Goal: Task Accomplishment & Management: Use online tool/utility

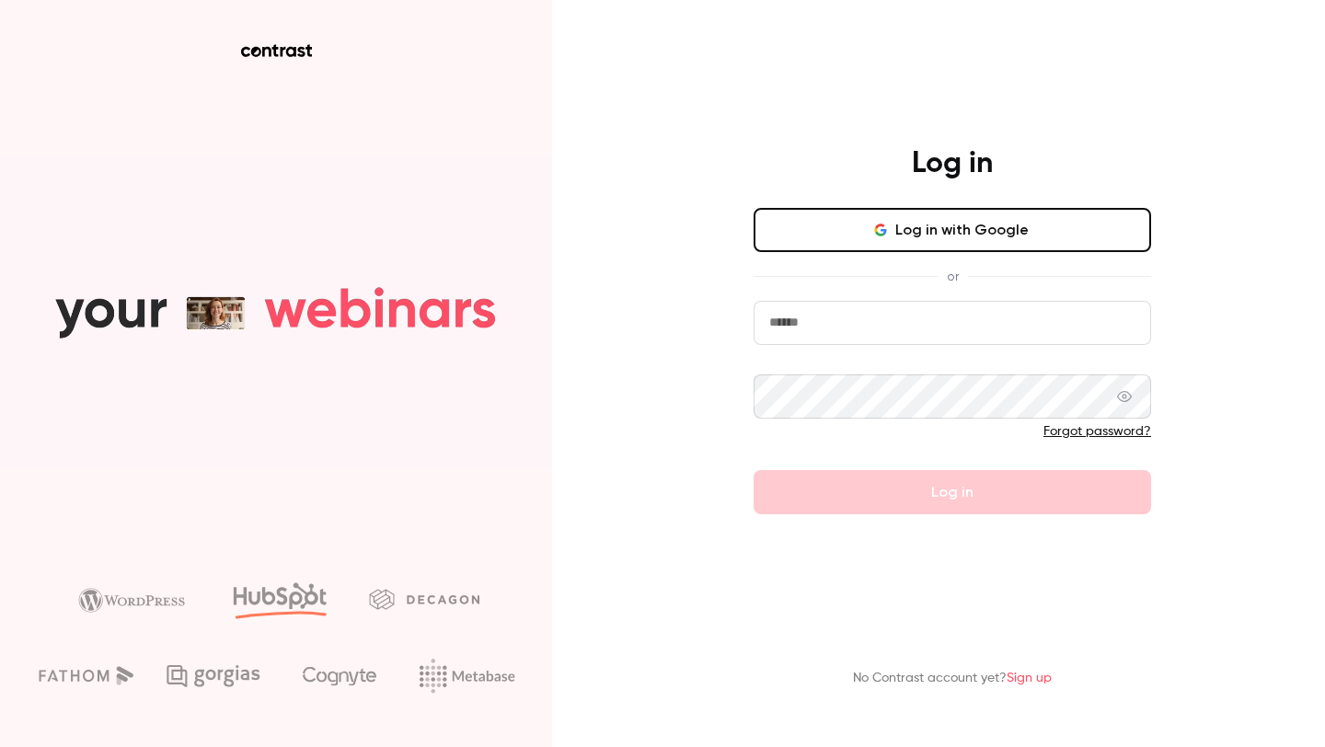
click at [872, 244] on button "Log in with Google" at bounding box center [953, 230] width 398 height 44
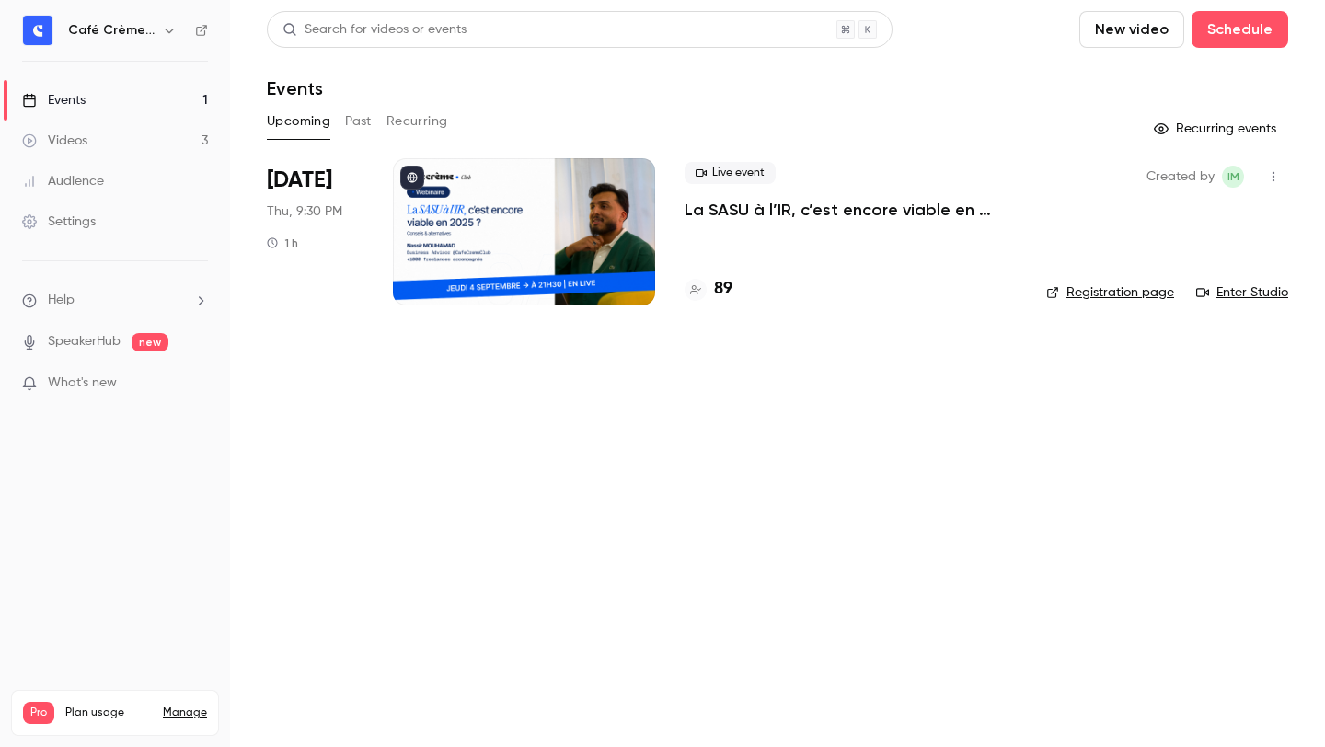
click at [753, 235] on div "Live event La SASU à l’IR, c’est encore viable en 2025 ? [MASTERCLASS] 89" at bounding box center [851, 231] width 332 height 147
click at [753, 214] on p "La SASU à l’IR, c’est encore viable en 2025 ? [MASTERCLASS]" at bounding box center [851, 210] width 332 height 22
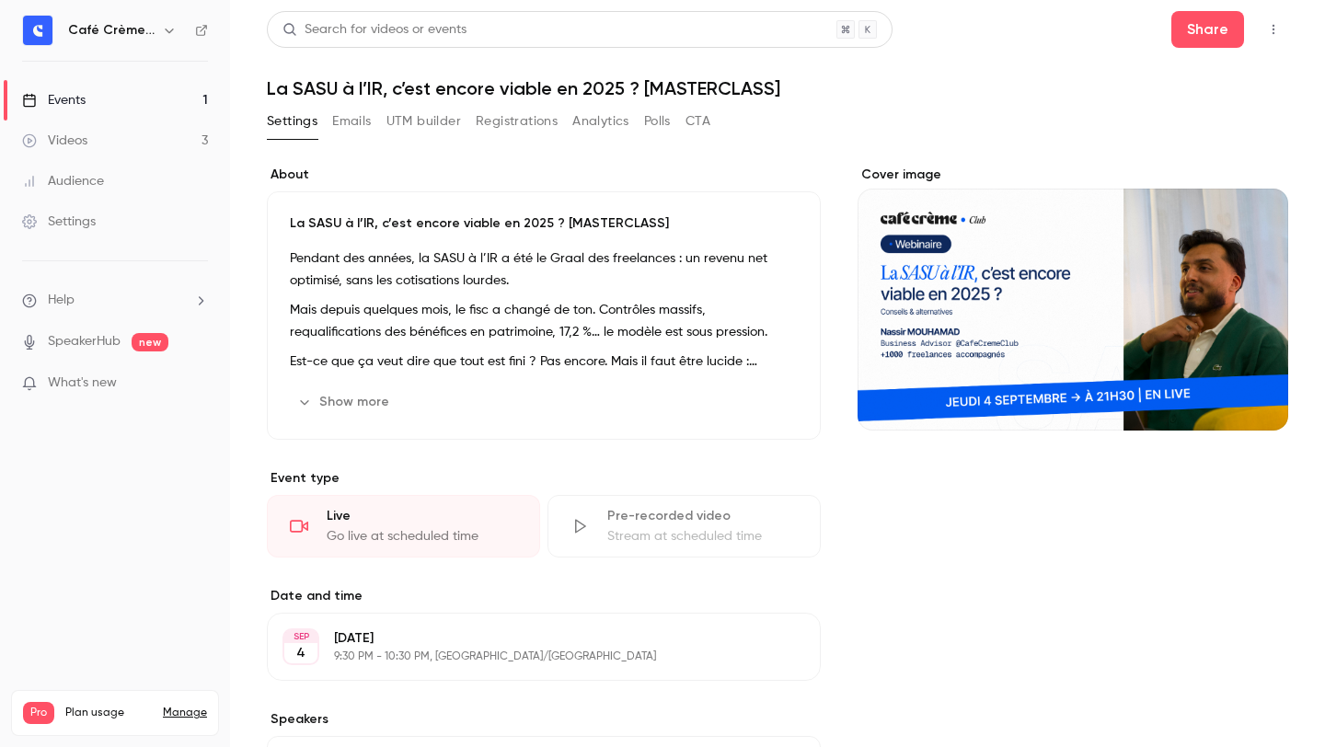
click at [492, 132] on button "Registrations" at bounding box center [517, 121] width 82 height 29
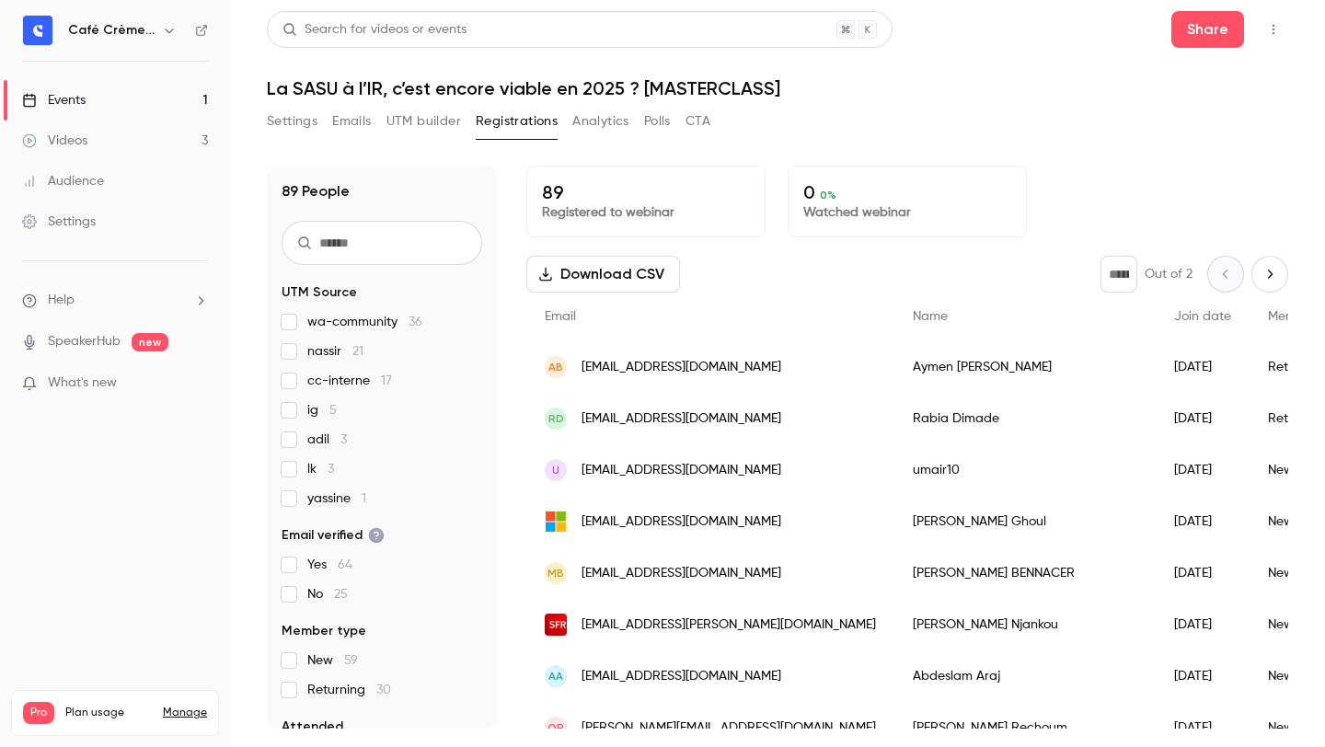
click at [402, 121] on button "UTM builder" at bounding box center [424, 121] width 75 height 29
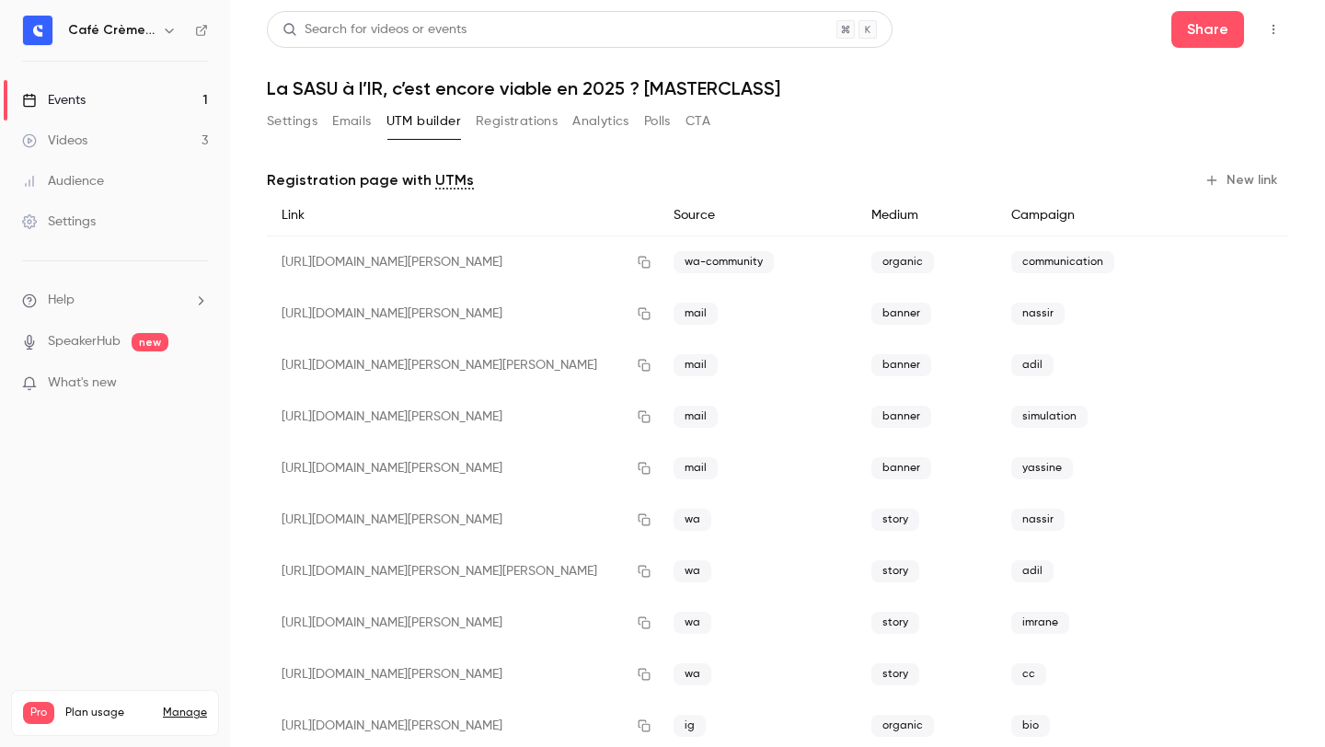
click at [1248, 175] on button "New link" at bounding box center [1242, 180] width 91 height 29
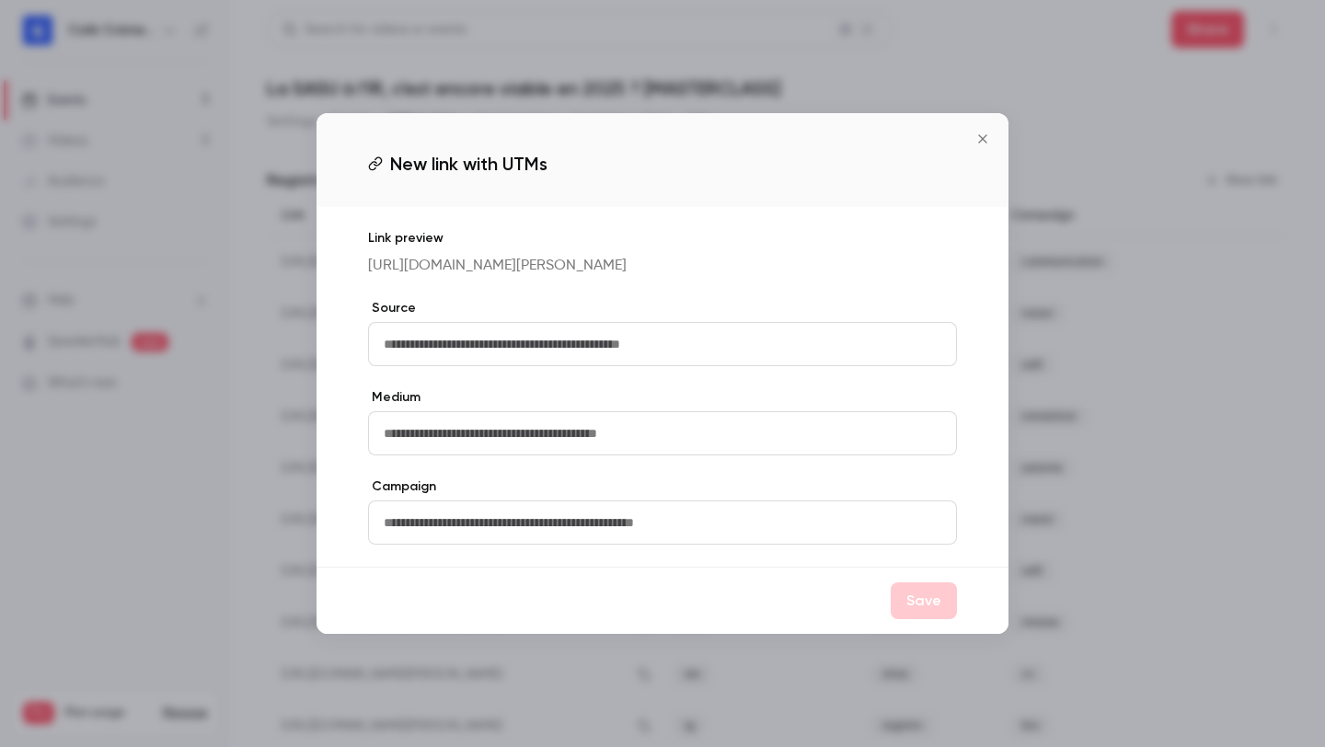
click at [601, 353] on input "text" at bounding box center [662, 344] width 589 height 44
type input "*****"
click at [927, 619] on button "Save" at bounding box center [924, 601] width 66 height 37
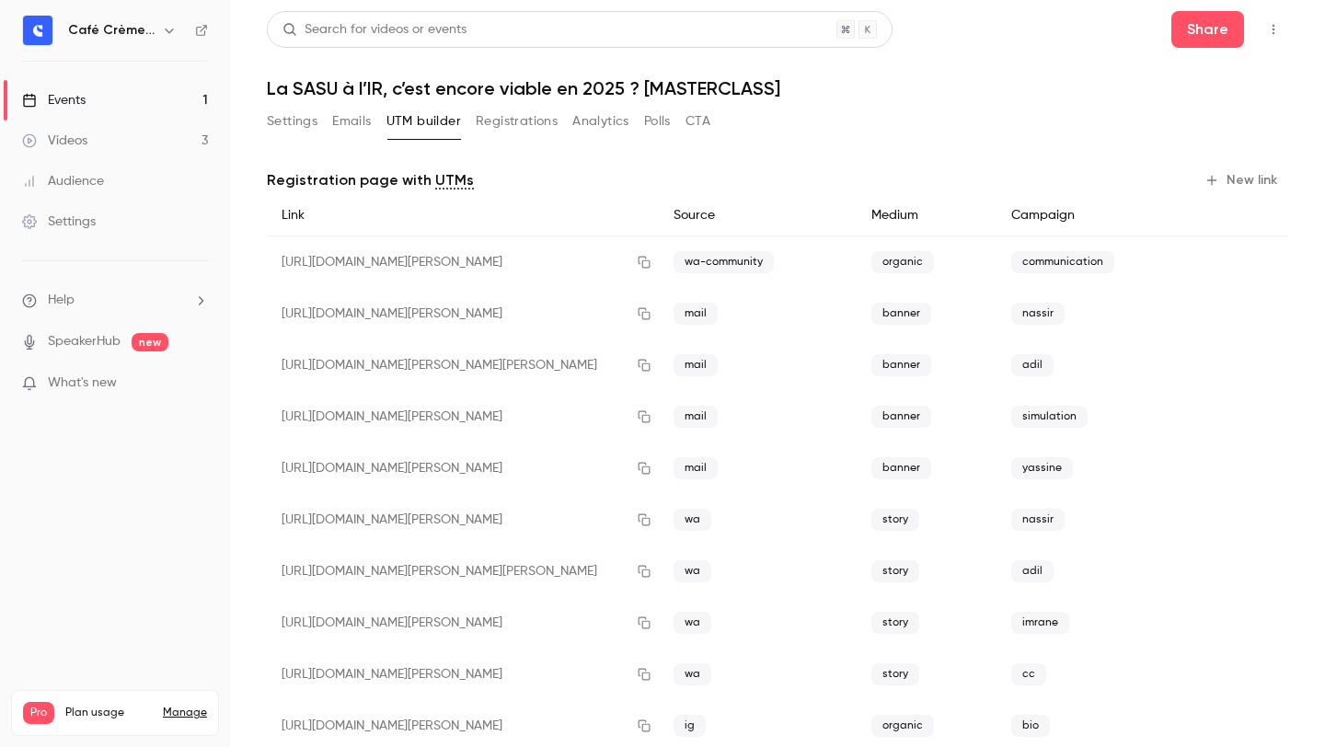
scroll to position [509, 0]
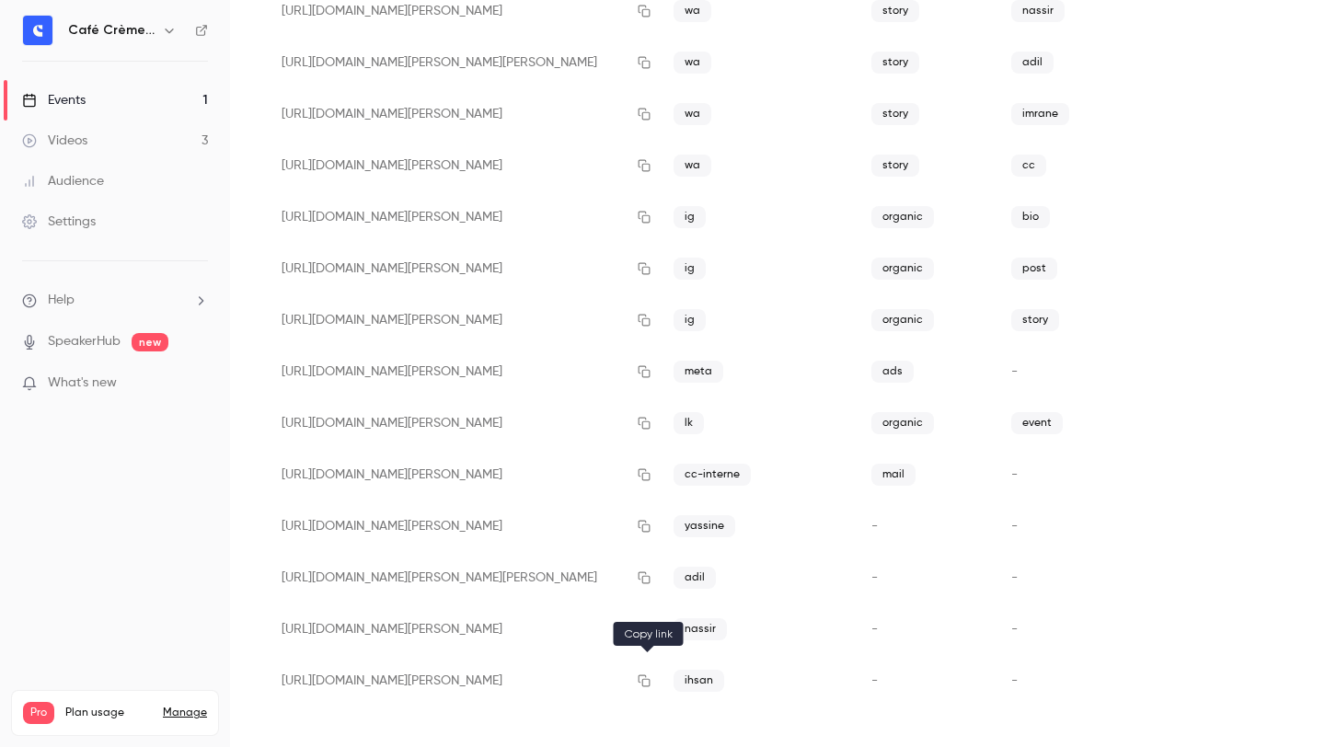
click at [643, 679] on icon "button" at bounding box center [644, 681] width 15 height 13
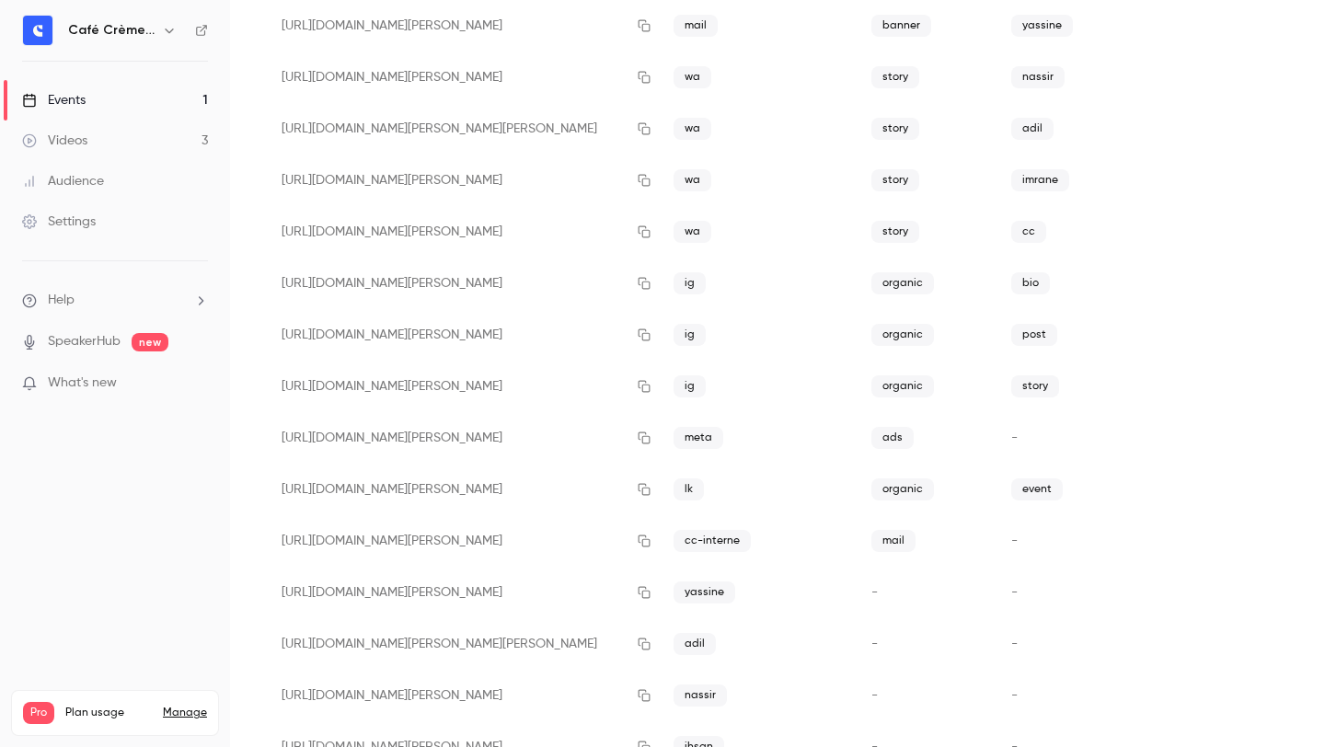
scroll to position [0, 0]
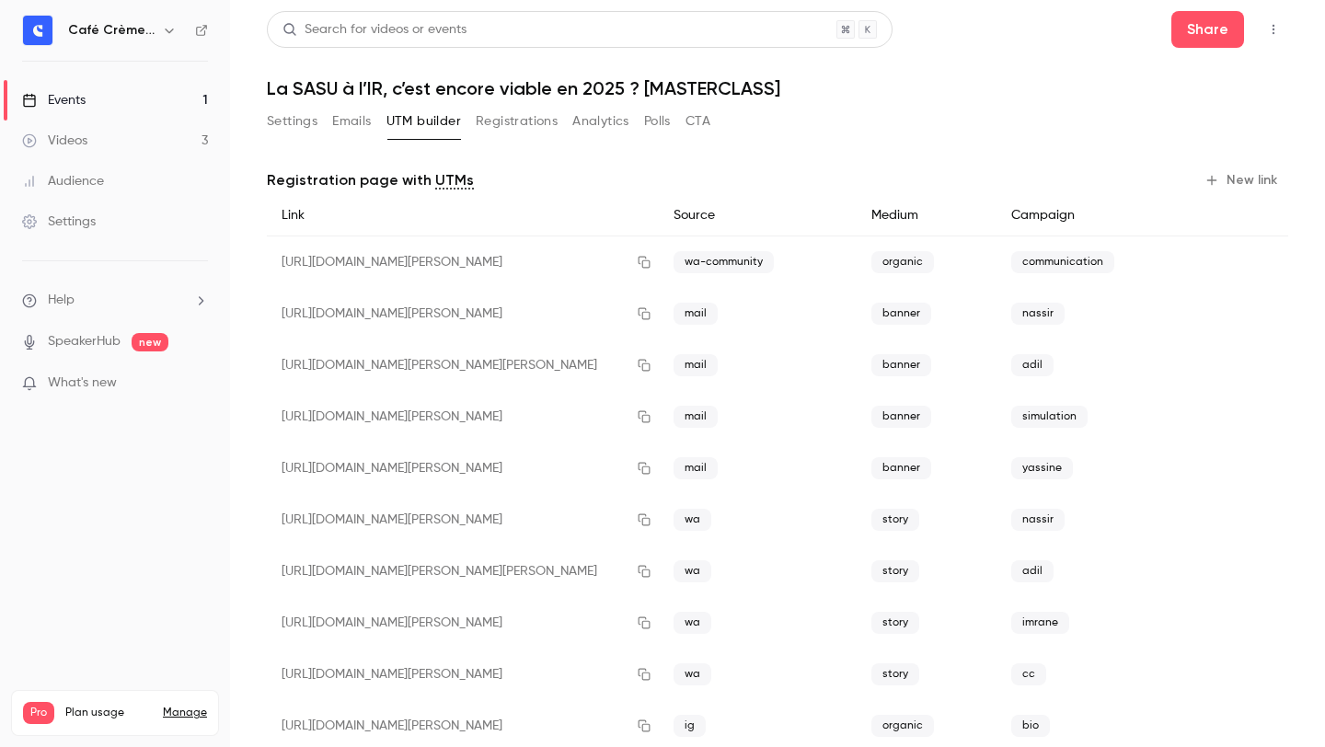
click at [1252, 182] on button "New link" at bounding box center [1242, 180] width 91 height 29
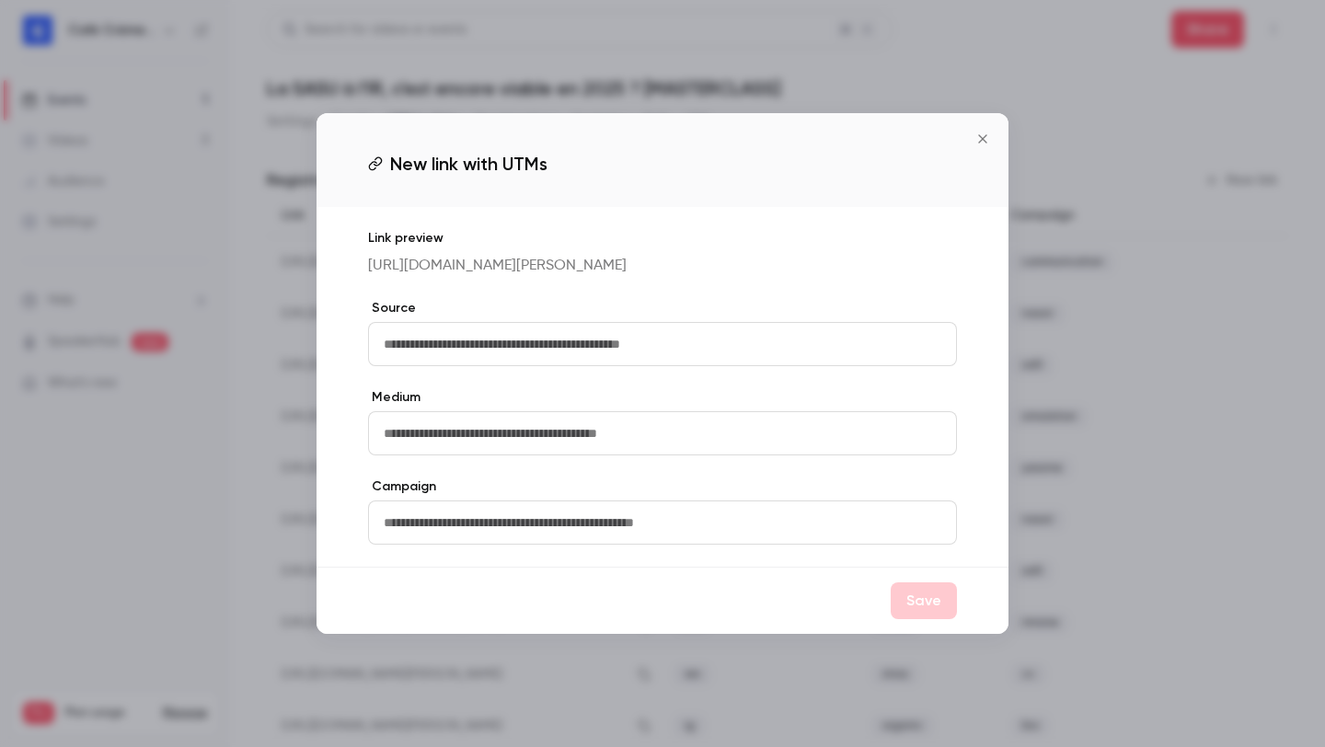
click at [983, 132] on icon "Close" at bounding box center [983, 139] width 22 height 15
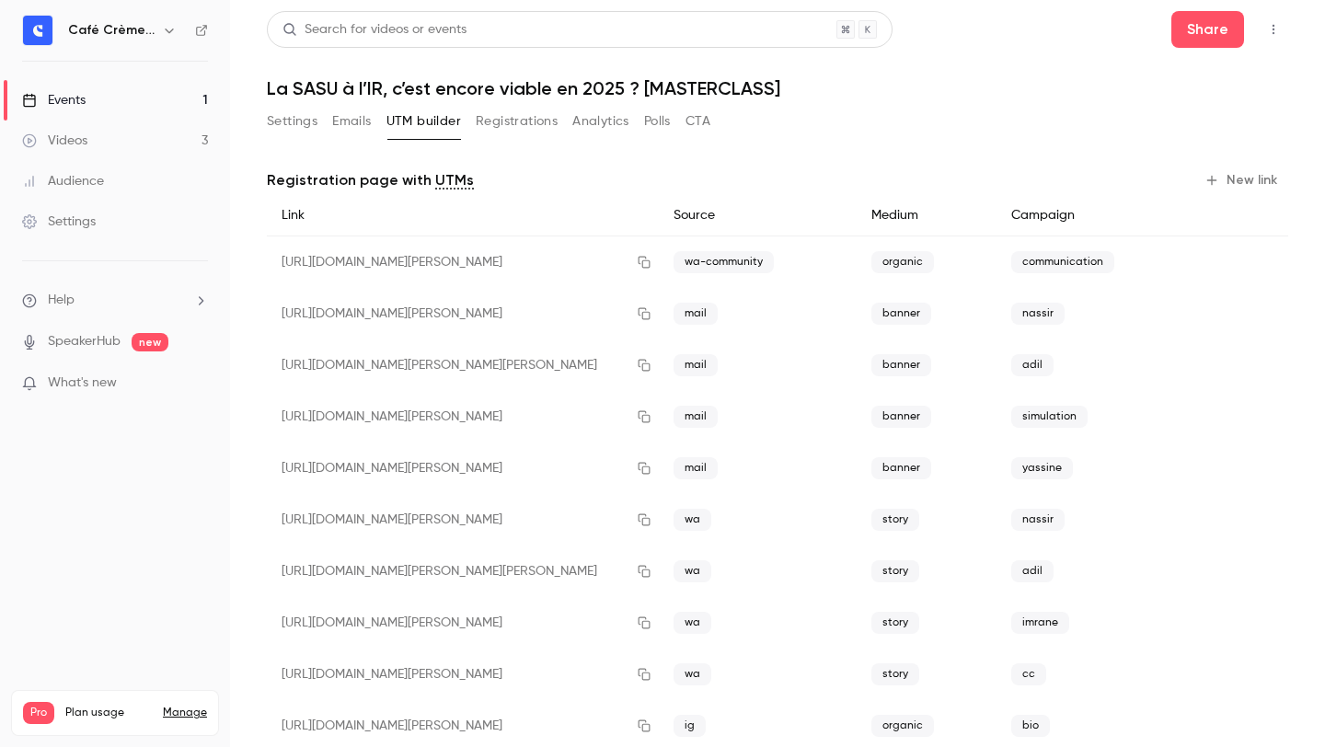
scroll to position [509, 0]
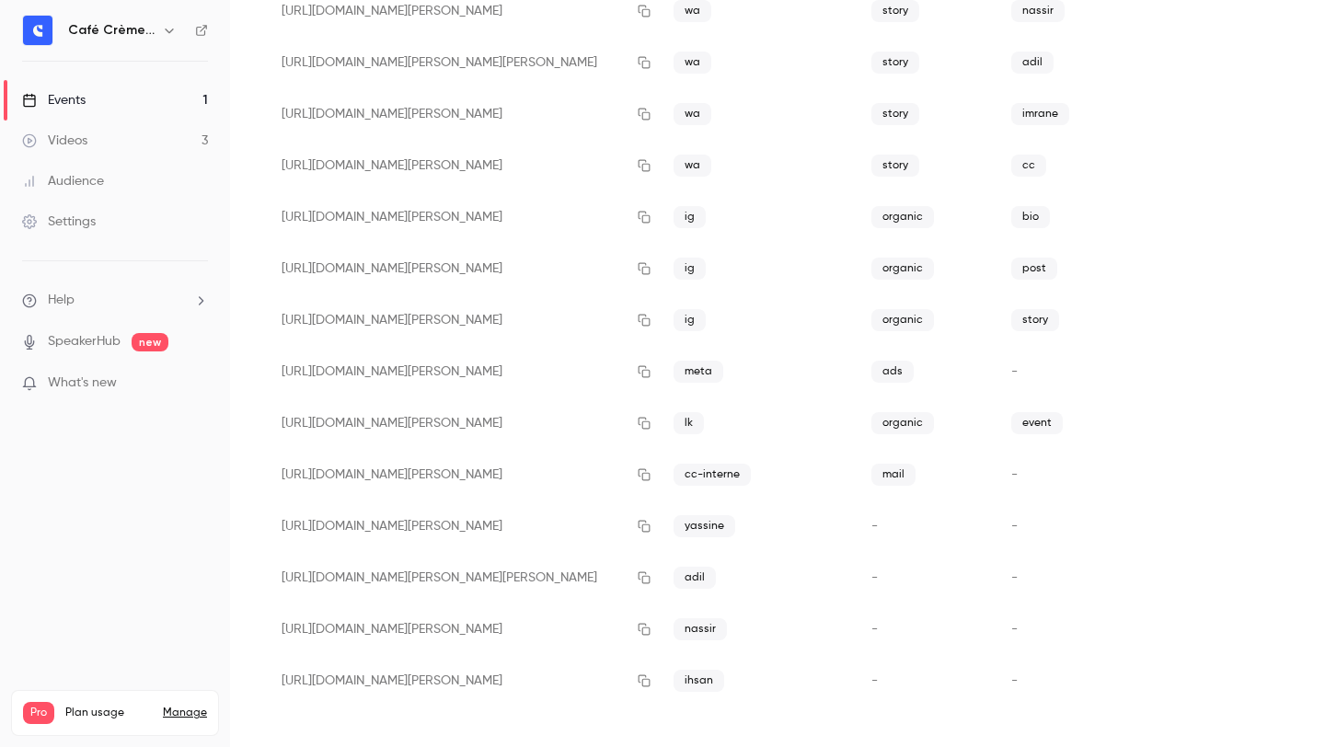
click at [1233, 680] on div at bounding box center [1244, 680] width 60 height 29
click at [1264, 680] on icon "button" at bounding box center [1259, 681] width 13 height 13
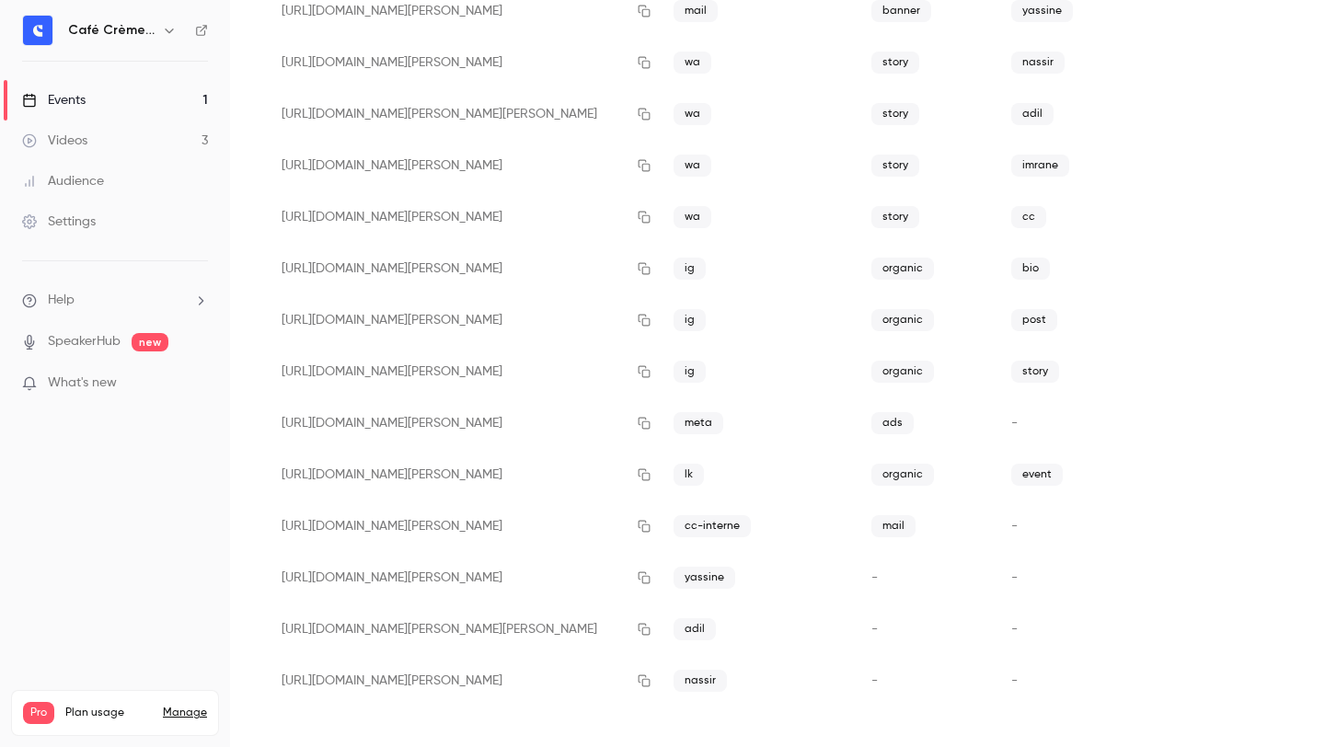
scroll to position [0, 0]
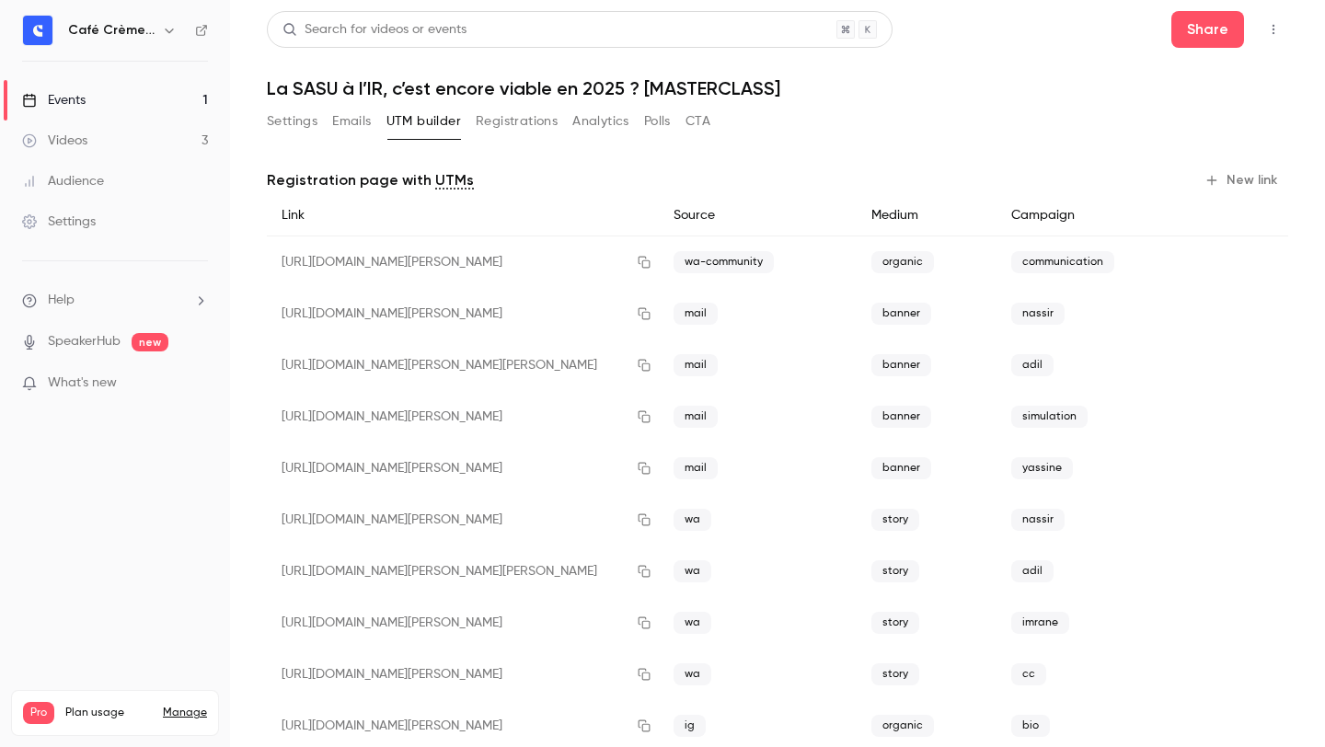
click at [1244, 170] on button "New link" at bounding box center [1242, 180] width 91 height 29
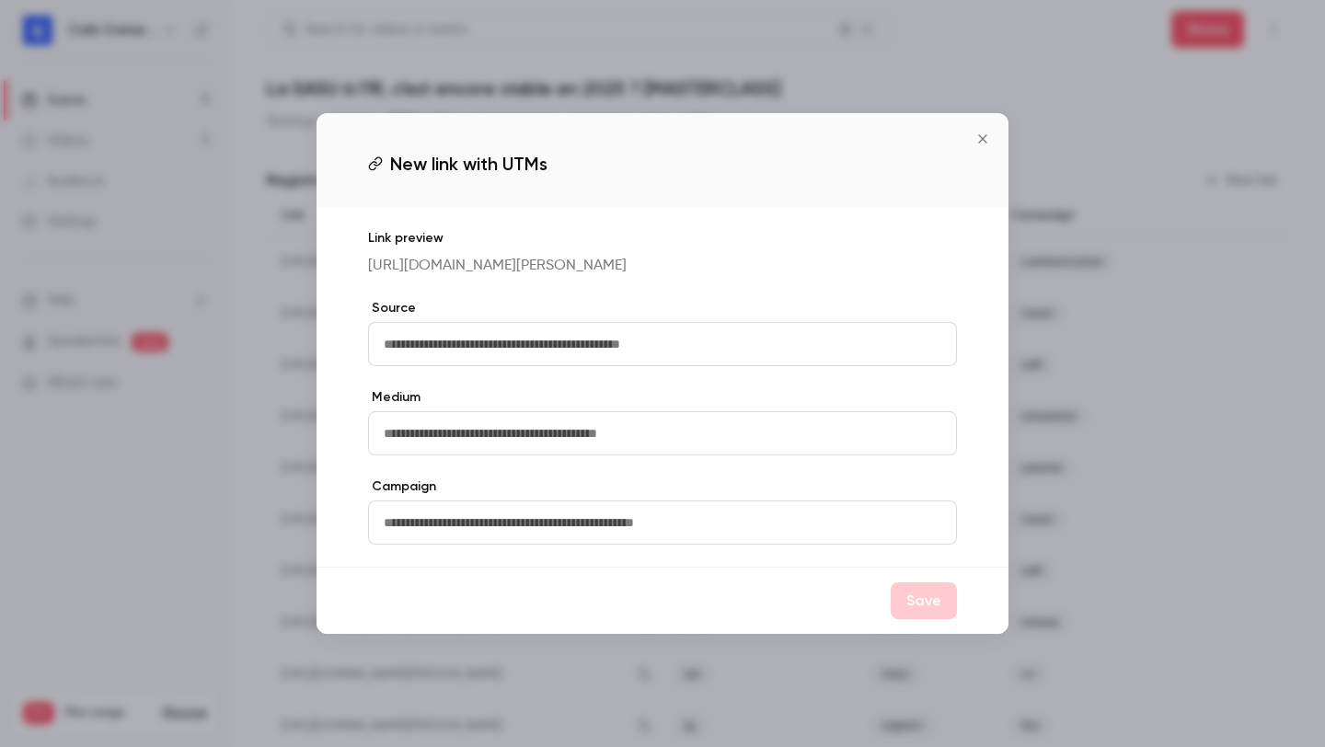
click at [714, 351] on input "text" at bounding box center [662, 344] width 589 height 44
type input "*****"
click at [946, 617] on button "Save" at bounding box center [924, 601] width 66 height 37
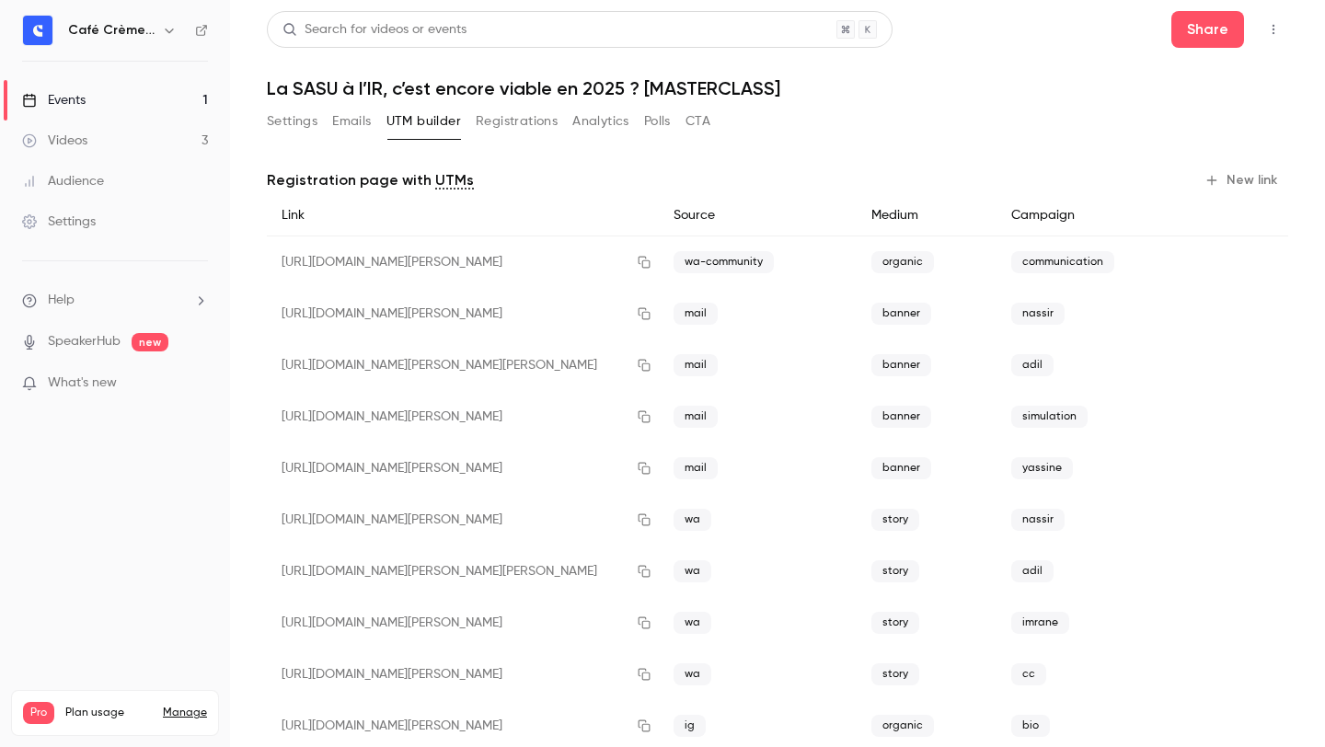
scroll to position [509, 0]
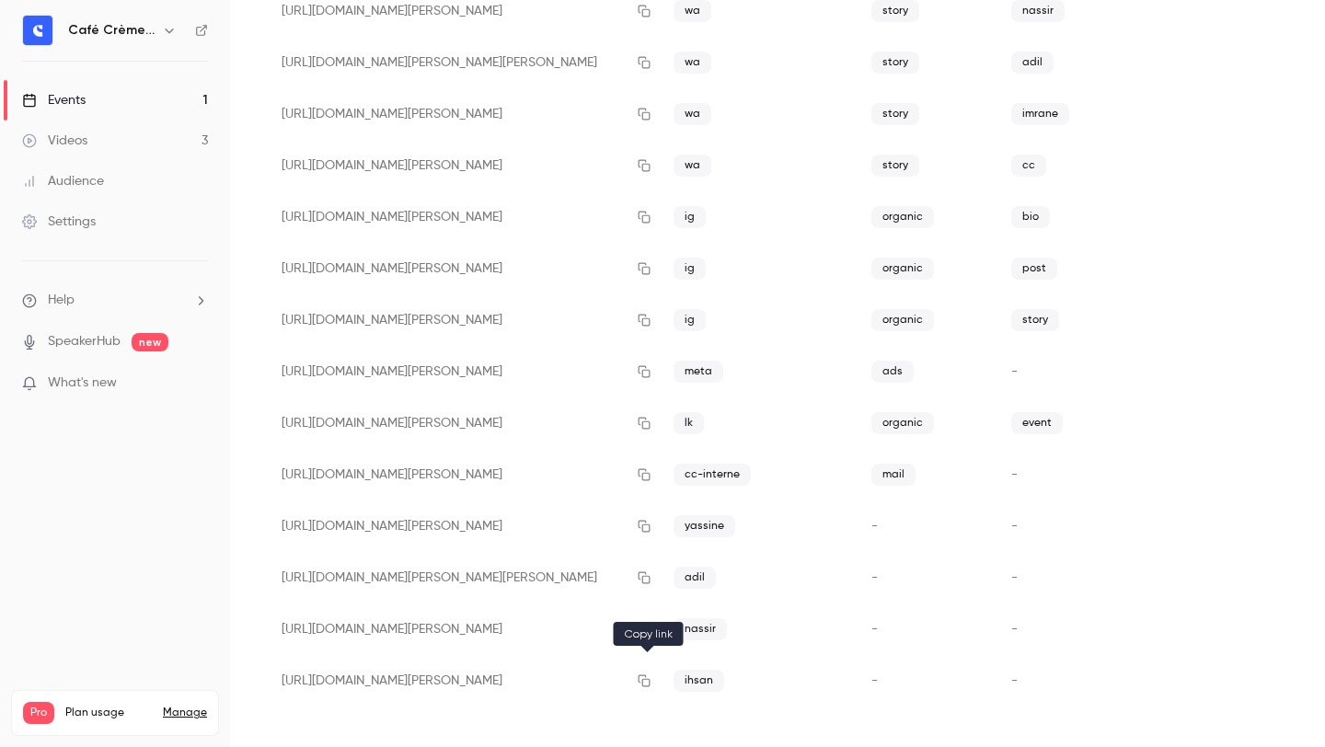
click at [646, 688] on button "button" at bounding box center [644, 680] width 29 height 29
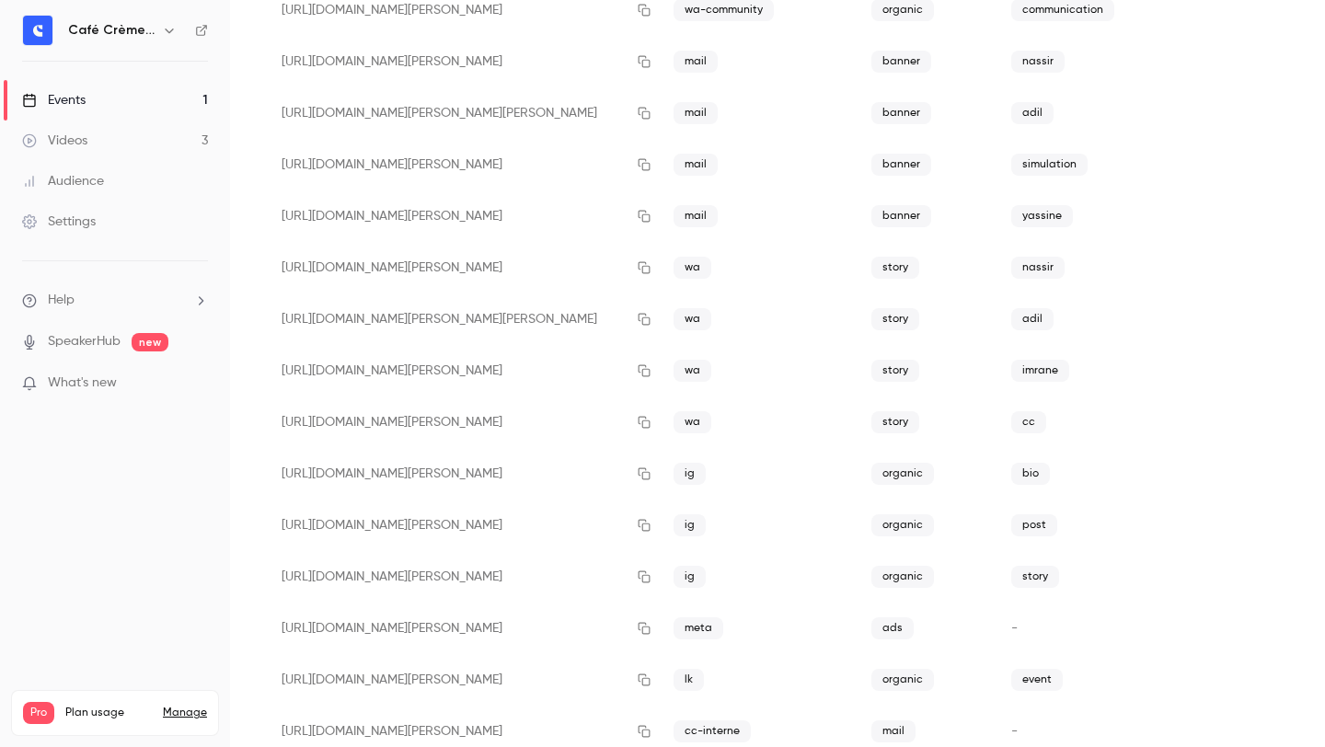
scroll to position [0, 0]
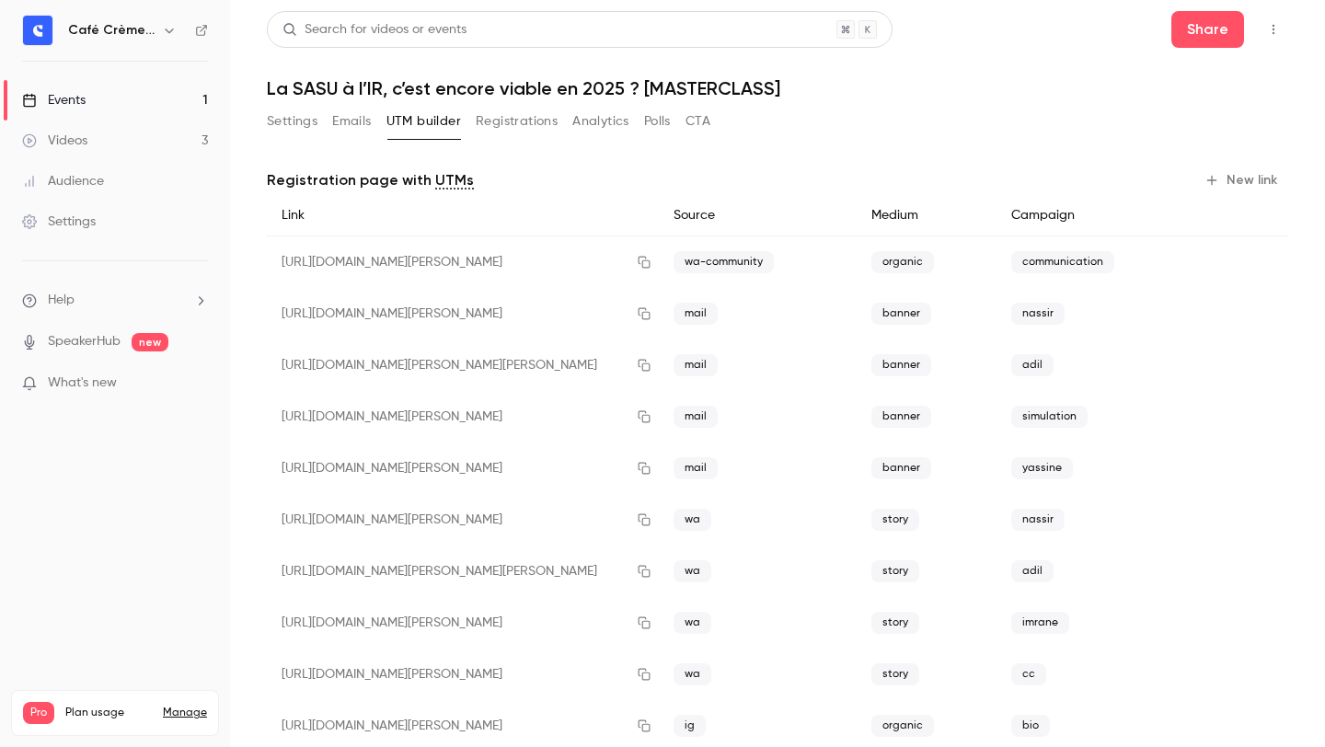
click at [278, 115] on button "Settings" at bounding box center [292, 121] width 51 height 29
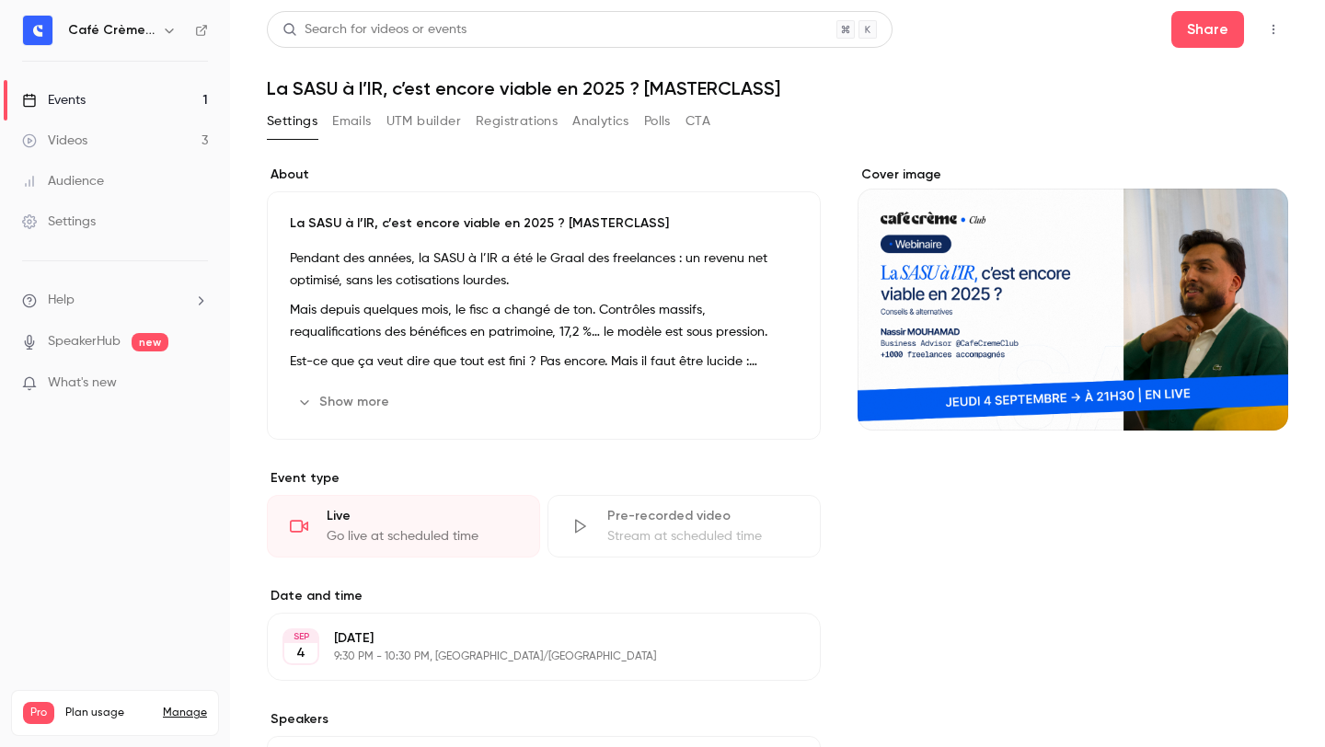
click at [507, 118] on button "Registrations" at bounding box center [517, 121] width 82 height 29
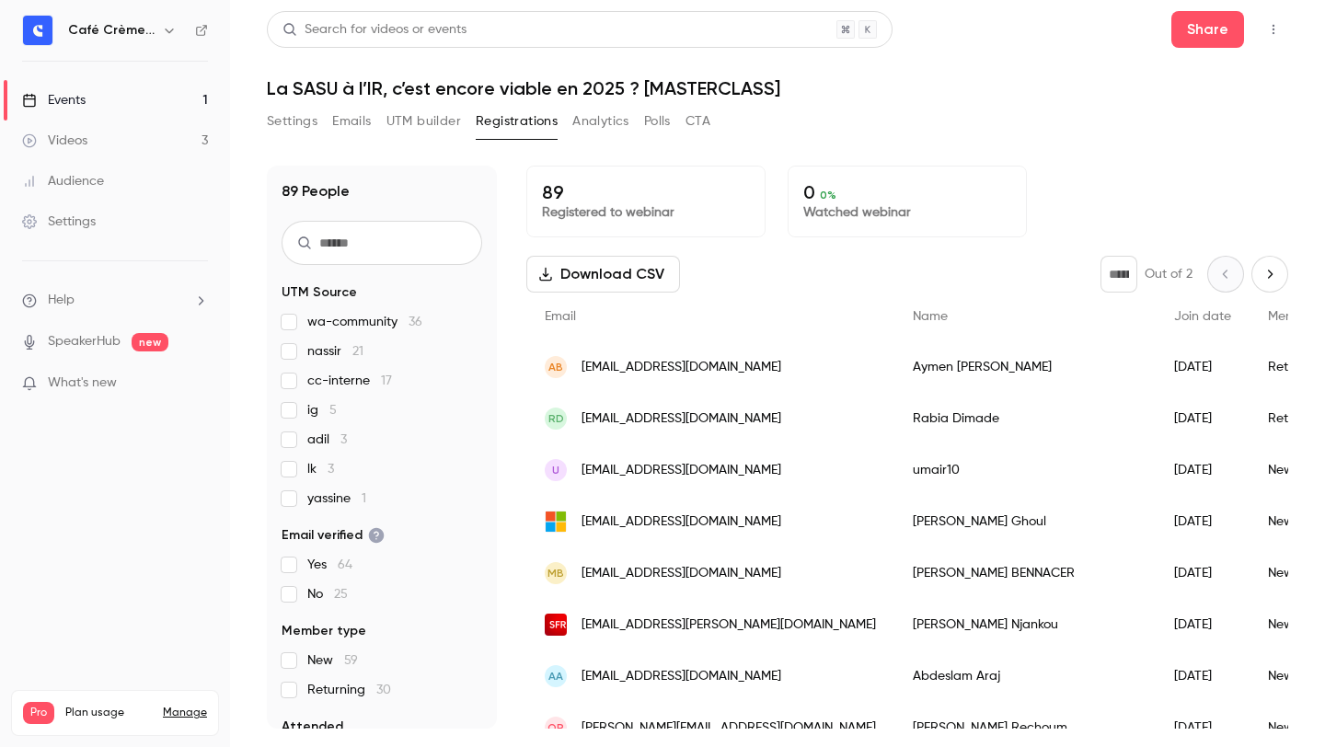
click at [993, 156] on div "89 People UTM Source wa-community 36 nassir 21 cc-interne 17 ig 5 adil 3 lk 3 y…" at bounding box center [778, 436] width 1022 height 585
